Goal: Task Accomplishment & Management: Manage account settings

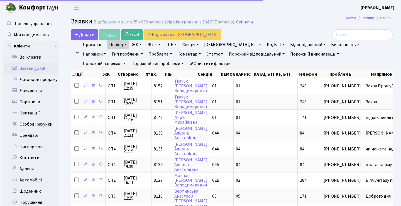
select select "25"
click at [46, 69] on link "Заявки до КК" at bounding box center [31, 68] width 56 height 11
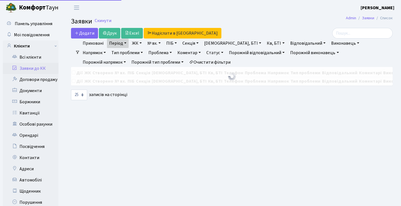
select select "25"
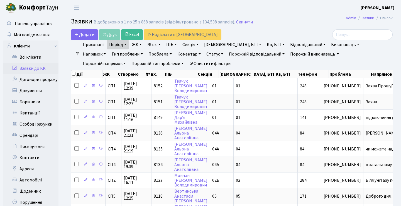
click at [45, 67] on link "Заявки до КК" at bounding box center [31, 68] width 56 height 11
click at [48, 70] on link "Заявки до КК" at bounding box center [31, 68] width 56 height 11
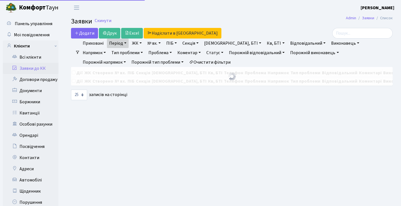
select select "25"
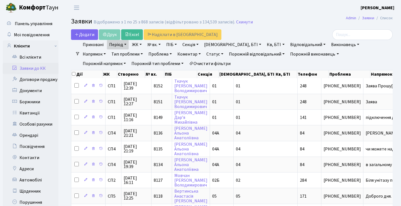
click at [308, 26] on h2 "Заявки Відображено з 1 по 25 з 868 записів (відфільтровано з 134,539 записів). …" at bounding box center [232, 22] width 322 height 9
click at [307, 26] on h2 "Заявки Відображено з 1 по 25 з 868 записів (відфільтровано з 134,539 записів). …" at bounding box center [232, 22] width 322 height 9
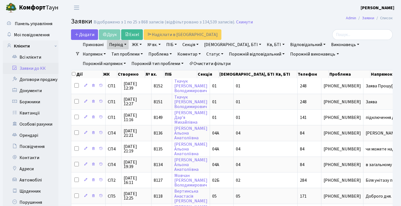
click at [314, 13] on header "Комфорт Таун Анна Г. Мій обліковий запис Вийти" at bounding box center [200, 7] width 401 height 15
click at [279, 26] on h2 "Заявки Відображено з 1 по 25 з 868 записів (відфільтровано з 134,539 записів). …" at bounding box center [232, 22] width 322 height 9
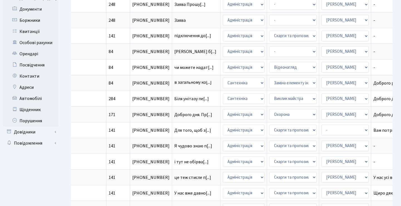
click at [51, 170] on ul "Панель управління Мої повідомлення Клієнти" at bounding box center [31, 173] width 56 height 473
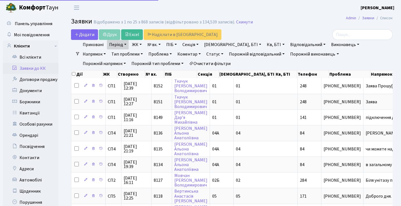
select select "25"
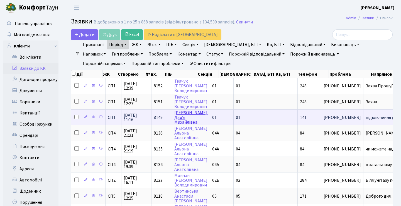
click at [182, 123] on link "Юрчик Дар’я Михайлівна" at bounding box center [191, 118] width 33 height 16
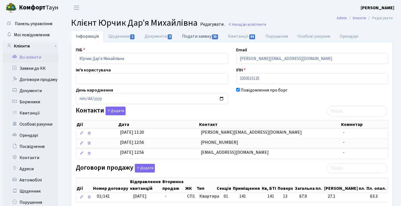
click at [196, 37] on link "Подати заявку 35" at bounding box center [201, 35] width 46 height 11
select select "25"
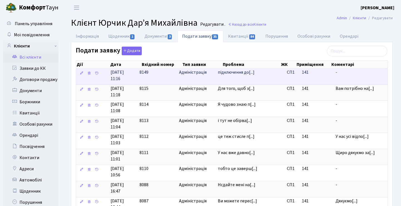
click at [255, 76] on td "підключення до[...]" at bounding box center [250, 77] width 69 height 16
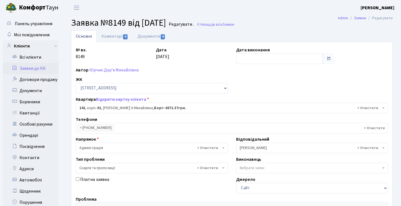
select select "20066"
select select "55"
click at [119, 37] on link "Коментарі 0" at bounding box center [115, 36] width 36 height 12
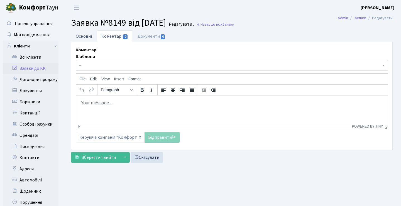
click at [86, 36] on link "Основні" at bounding box center [84, 35] width 26 height 11
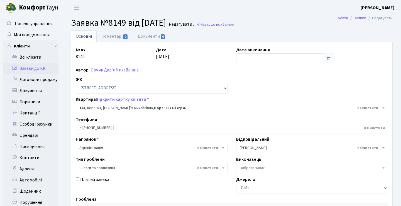
click at [47, 69] on link "Заявки до КК" at bounding box center [31, 68] width 56 height 11
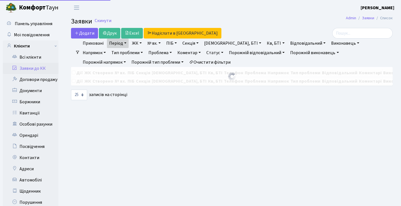
select select "25"
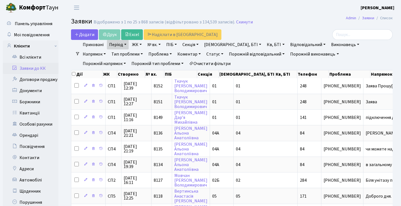
click at [288, 13] on header "Комфорт Таун Анна Г. Мій обліковий запис Вийти" at bounding box center [200, 7] width 401 height 15
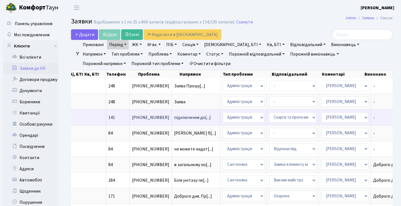
scroll to position [0, 192]
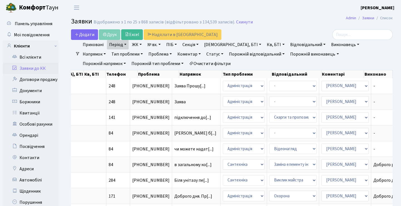
click at [282, 18] on h2 "Заявки Відображено з 1 по 25 з 868 записів (відфільтровано з 134,539 записів). …" at bounding box center [232, 22] width 322 height 9
click at [283, 24] on h2 "Заявки Відображено з 1 по 25 з 868 записів (відфільтровано з 134,539 записів). …" at bounding box center [232, 22] width 322 height 9
click at [279, 24] on h2 "Заявки Відображено з 1 по 25 з 868 записів (відфільтровано з 134,539 записів). …" at bounding box center [232, 22] width 322 height 9
click at [318, 15] on header "Комфорт Таун Анна Г. Мій обліковий запис Вийти" at bounding box center [200, 7] width 401 height 15
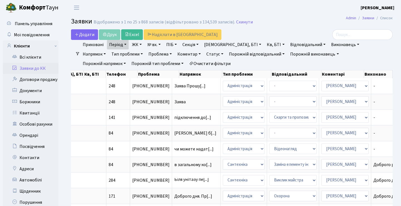
click at [310, 24] on h2 "Заявки Відображено з 1 по 25 з 868 записів (відфільтровано з 134,539 записів). …" at bounding box center [232, 22] width 322 height 9
click at [127, 45] on link "Період" at bounding box center [118, 44] width 22 height 9
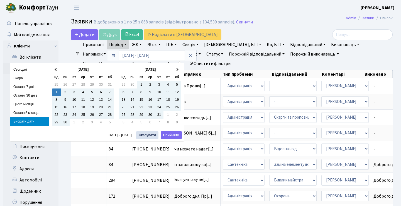
click at [127, 45] on link "Період" at bounding box center [118, 44] width 22 height 9
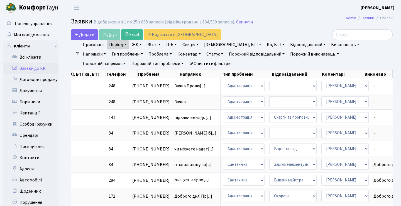
click at [287, 22] on h2 "Заявки Відображено з 1 по 25 з 868 записів (відфільтровано з 134,539 записів). …" at bounding box center [232, 22] width 322 height 9
click at [108, 49] on link "Напрямок" at bounding box center [95, 53] width 28 height 9
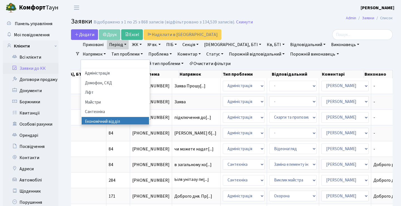
click at [149, 117] on li "Економічний відділ" at bounding box center [115, 122] width 67 height 10
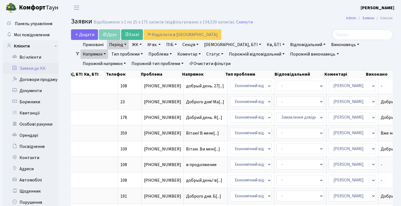
click at [204, 53] on link "Статус" at bounding box center [214, 53] width 21 height 9
click at [205, 88] on link "Не виконано" at bounding box center [227, 88] width 44 height 9
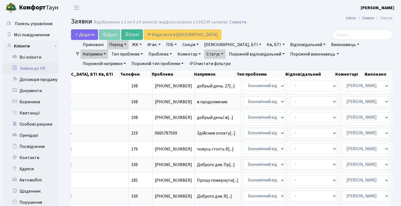
scroll to position [0, 169]
click at [288, 25] on h2 "Заявки Відображено з 1 по 9 з 9 записів (відфільтровано з 134,539 записів). Ски…" at bounding box center [232, 22] width 322 height 9
click at [204, 55] on link "Статус" at bounding box center [214, 53] width 21 height 9
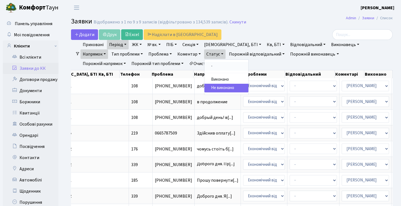
click at [205, 66] on link "-" at bounding box center [227, 66] width 44 height 9
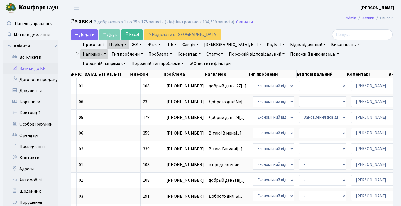
click at [108, 49] on link "Напрямок" at bounding box center [95, 53] width 28 height 9
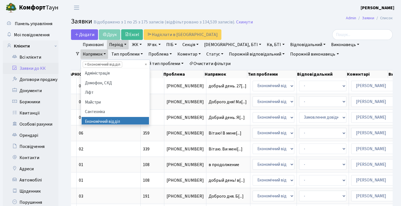
scroll to position [38, 0]
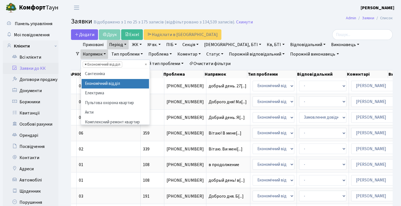
click at [87, 62] on span "×" at bounding box center [86, 65] width 2 height 6
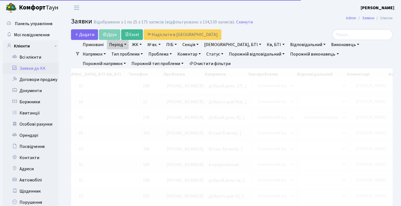
click at [311, 34] on div at bounding box center [342, 34] width 102 height 11
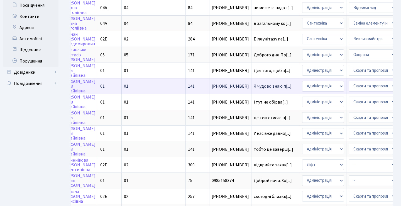
scroll to position [0, 192]
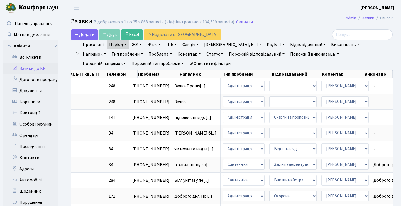
click at [108, 49] on link "Напрямок" at bounding box center [95, 53] width 28 height 9
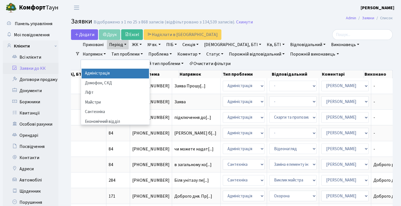
click at [281, 24] on h2 "Заявки Відображено з 1 по 25 з 868 записів (відфільтровано з 134,539 записів). …" at bounding box center [232, 22] width 322 height 9
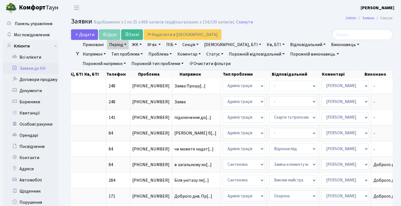
click at [277, 21] on h2 "Заявки Відображено з 1 по 25 з 868 записів (відфільтровано з 134,539 записів). …" at bounding box center [232, 22] width 322 height 9
click at [353, 35] on input "search" at bounding box center [363, 34] width 61 height 11
click at [329, 19] on h2 "Заявки Відображено з 1 по 25 з 868 записів (відфільтровано з 134,539 записів). …" at bounding box center [232, 22] width 322 height 9
click at [45, 71] on link "Заявки до КК" at bounding box center [31, 68] width 56 height 11
click at [38, 67] on link "Заявки до КК" at bounding box center [31, 68] width 56 height 11
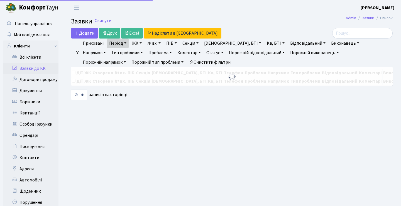
select select "25"
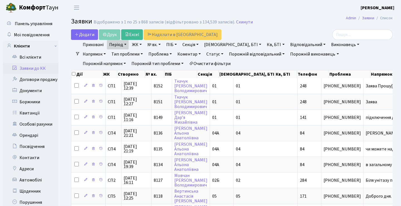
click at [286, 19] on h2 "Заявки Відображено з 1 по 25 з 868 записів (відфільтровано з 134,539 записів). …" at bounding box center [232, 22] width 322 height 9
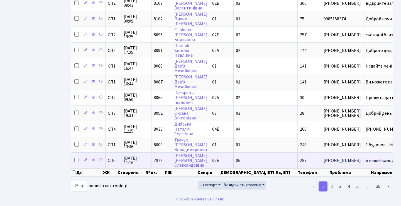
scroll to position [310, 0]
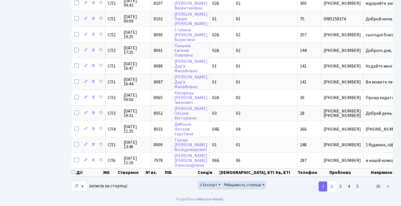
click at [333, 185] on link "2" at bounding box center [332, 186] width 9 height 10
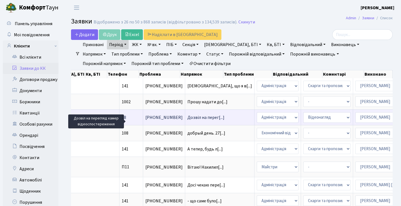
scroll to position [0, 0]
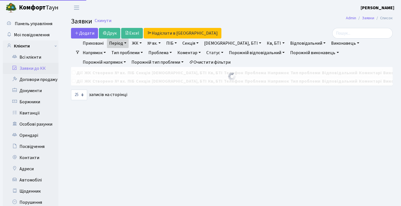
select select "25"
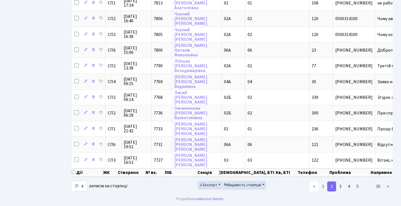
scroll to position [315, 0]
click at [314, 188] on link "<" at bounding box center [314, 186] width 9 height 10
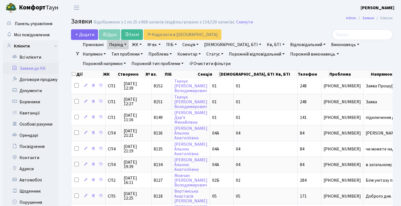
scroll to position [0, 0]
click at [124, 47] on link "Період" at bounding box center [118, 44] width 22 height 9
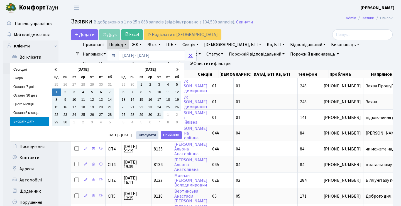
click at [190, 57] on icon at bounding box center [190, 55] width 4 height 4
